Goal: Information Seeking & Learning: Find specific fact

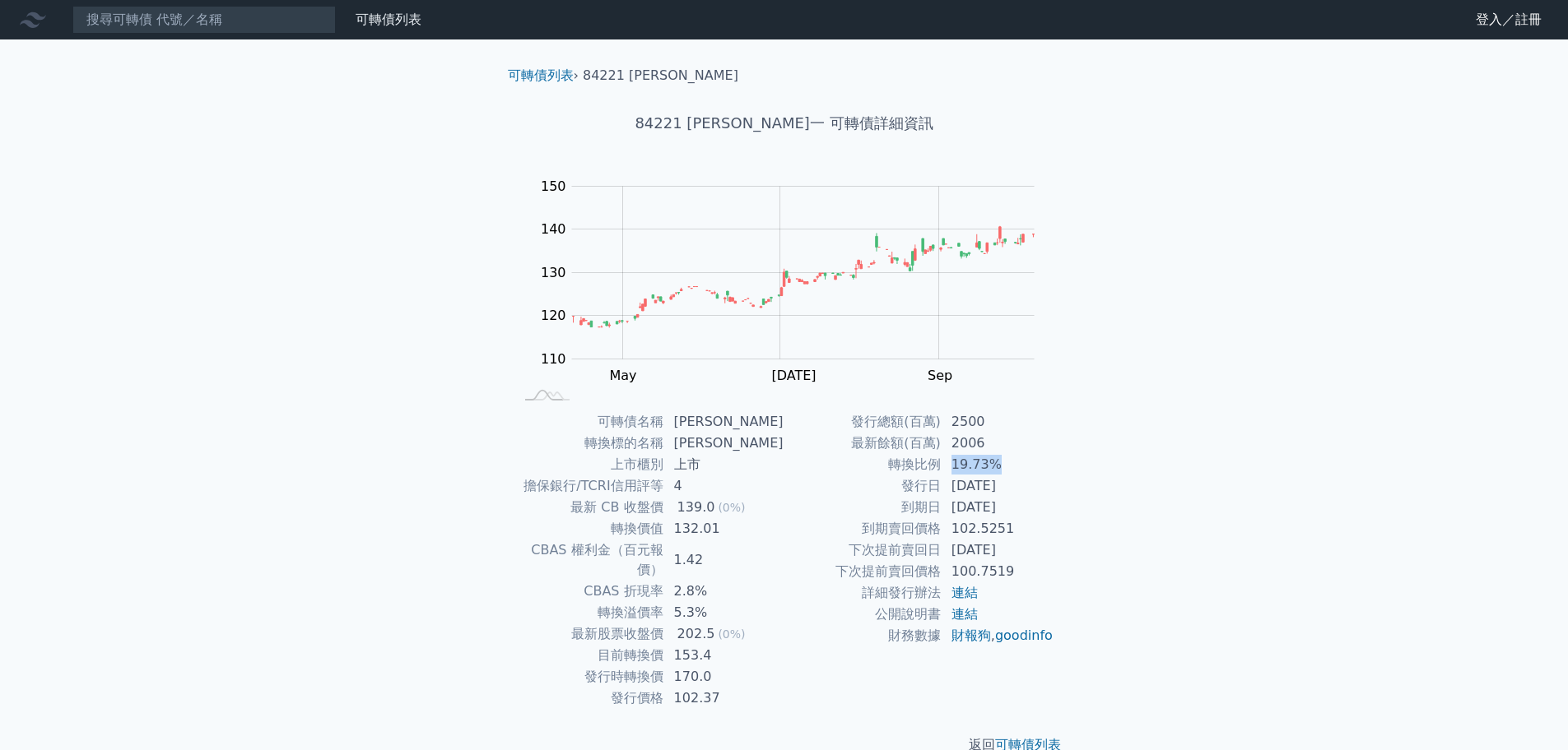
drag, startPoint x: 943, startPoint y: 463, endPoint x: 1029, endPoint y: 464, distance: 86.0
click at [1029, 464] on td "19.73%" at bounding box center [997, 464] width 112 height 22
click at [1029, 468] on td "19.73%" at bounding box center [997, 464] width 112 height 22
drag, startPoint x: 958, startPoint y: 419, endPoint x: 1014, endPoint y: 419, distance: 56.0
click at [1014, 419] on tr "發行總額(百萬) 2500" at bounding box center [919, 422] width 270 height 22
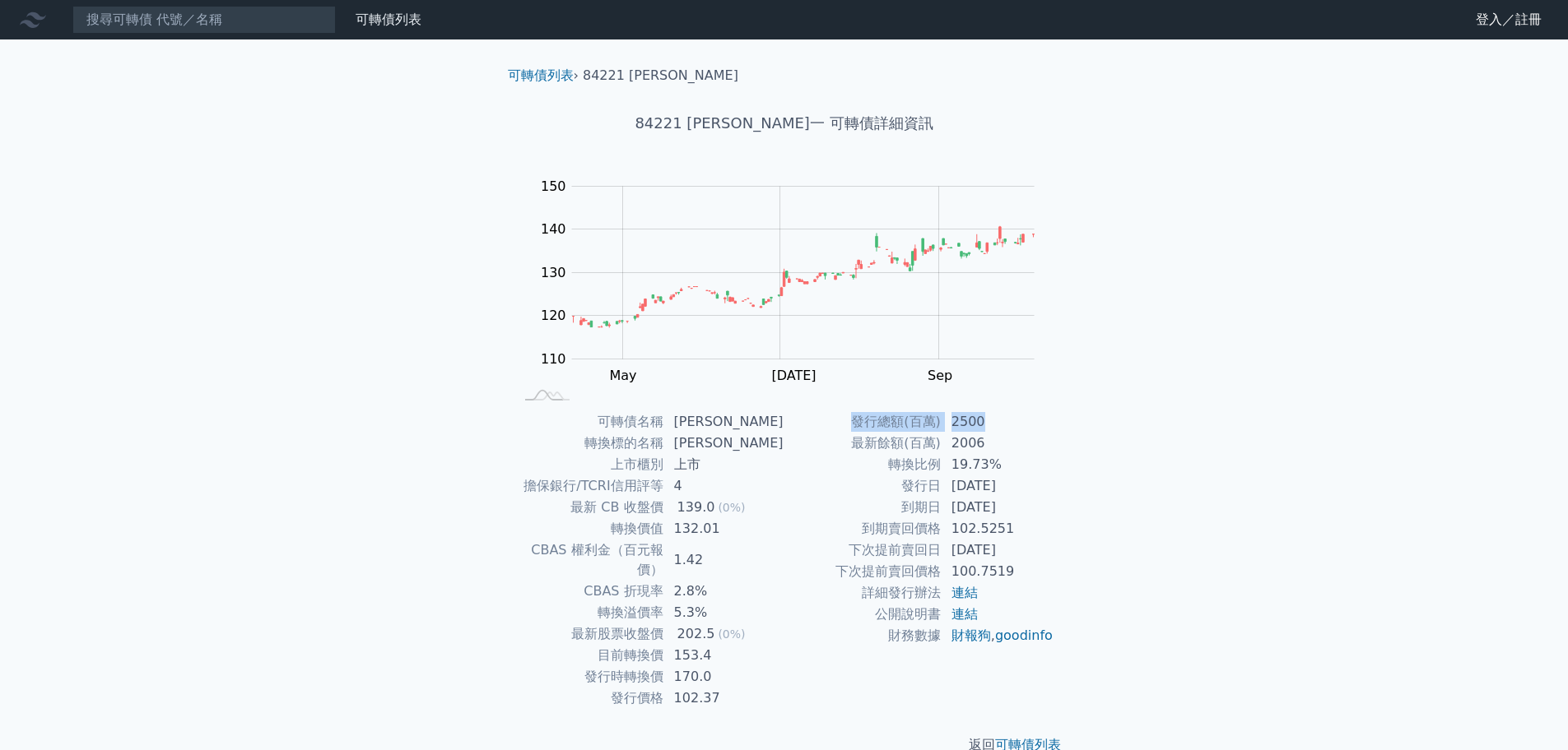
click at [1014, 419] on td "2500" at bounding box center [997, 422] width 112 height 22
drag, startPoint x: 989, startPoint y: 426, endPoint x: 884, endPoint y: 429, distance: 105.0
click at [884, 429] on tr "發行總額(百萬) 2500" at bounding box center [919, 422] width 270 height 22
click at [971, 463] on td "19.73%" at bounding box center [997, 464] width 112 height 22
drag, startPoint x: 952, startPoint y: 420, endPoint x: 1005, endPoint y: 423, distance: 53.1
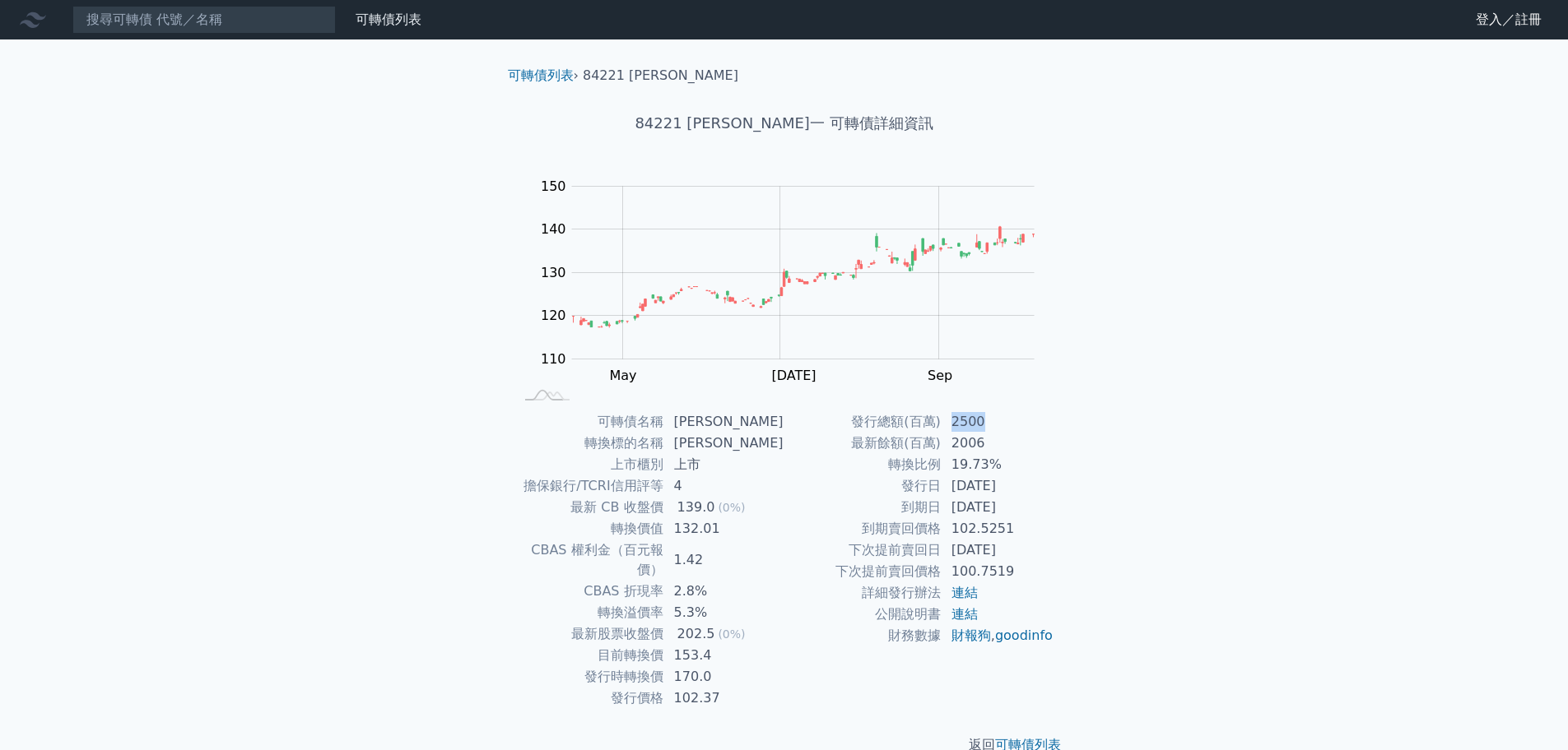
click at [1005, 423] on td "2500" at bounding box center [997, 422] width 112 height 22
drag, startPoint x: 996, startPoint y: 446, endPoint x: 952, endPoint y: 447, distance: 44.0
click at [952, 447] on td "2006" at bounding box center [997, 444] width 112 height 22
drag, startPoint x: 994, startPoint y: 424, endPoint x: 959, endPoint y: 414, distance: 36.4
click at [951, 419] on td "2500" at bounding box center [997, 422] width 112 height 22
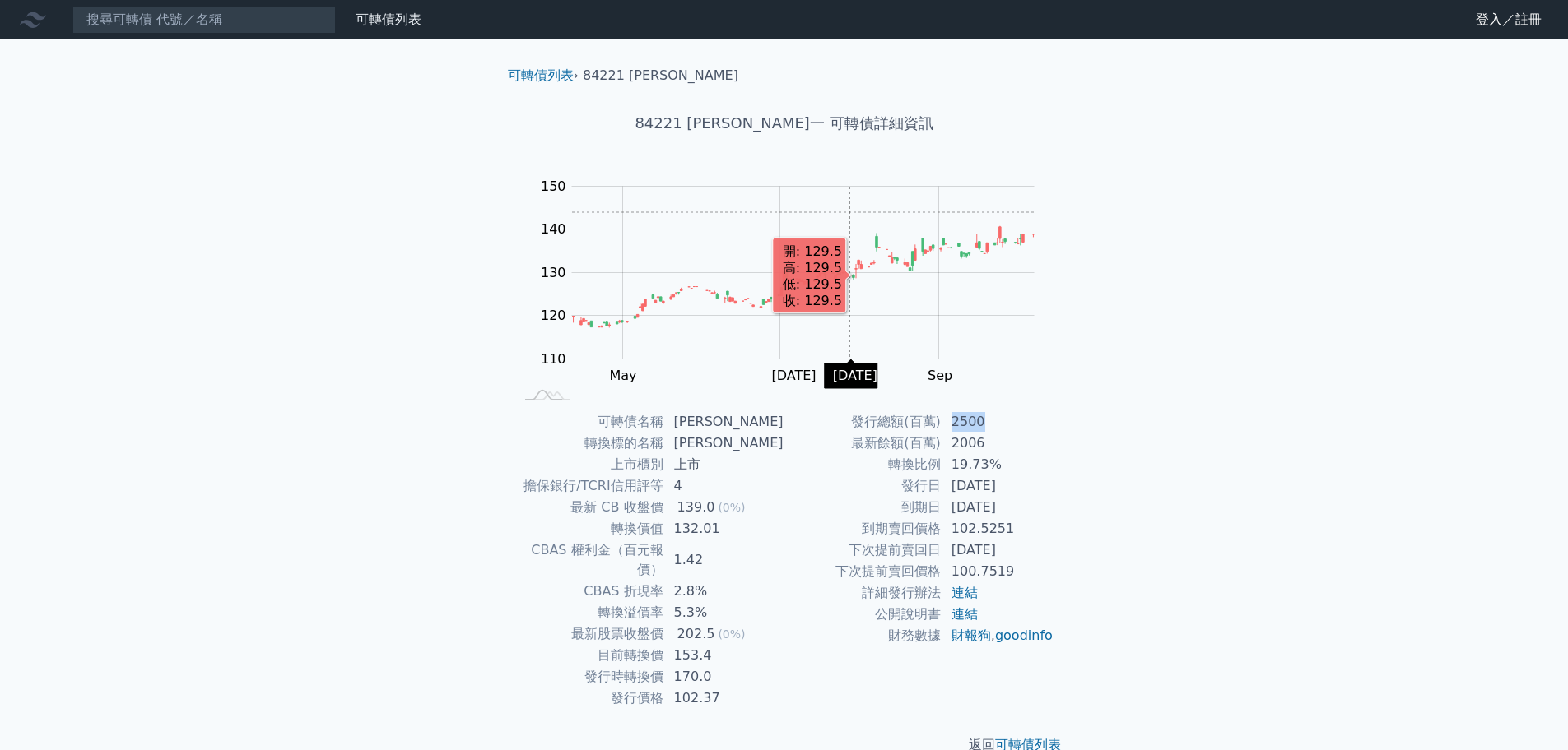
copy td "2500"
